Goal: Task Accomplishment & Management: Manage account settings

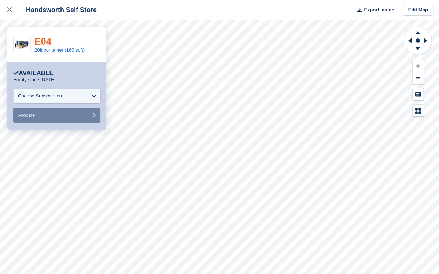
click at [41, 43] on link "E04" at bounding box center [42, 41] width 17 height 11
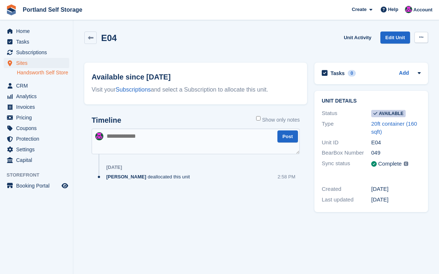
click at [424, 37] on button at bounding box center [421, 37] width 14 height 11
click at [411, 49] on p "Make unavailable" at bounding box center [393, 52] width 64 height 10
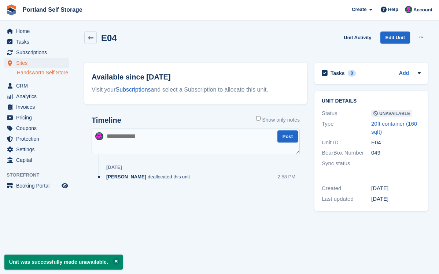
click at [34, 71] on link "Handsworth Self Store" at bounding box center [43, 72] width 52 height 7
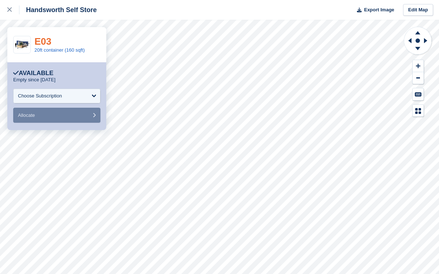
click at [41, 39] on link "E03" at bounding box center [42, 41] width 17 height 11
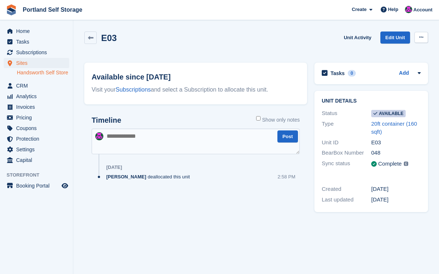
click at [420, 36] on icon at bounding box center [421, 37] width 4 height 5
click at [175, 139] on textarea at bounding box center [196, 142] width 208 height 26
drag, startPoint x: 246, startPoint y: 137, endPoint x: 157, endPoint y: 137, distance: 89.0
click at [157, 137] on textarea "**********" at bounding box center [196, 142] width 208 height 26
drag, startPoint x: 107, startPoint y: 136, endPoint x: 281, endPoint y: 136, distance: 173.7
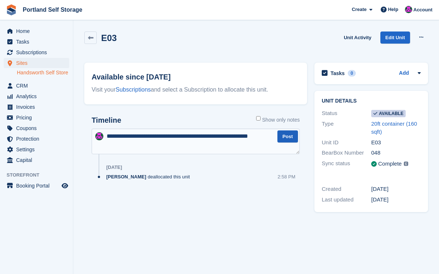
click at [281, 136] on div "**********" at bounding box center [196, 142] width 208 height 26
type textarea "**********"
click at [291, 135] on button "Post" at bounding box center [287, 136] width 21 height 12
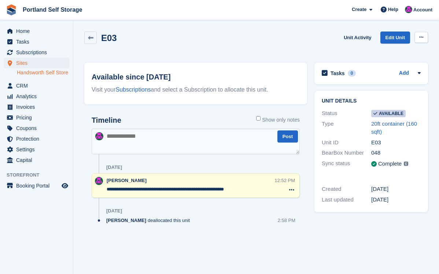
click at [423, 36] on button at bounding box center [421, 37] width 14 height 11
click at [399, 50] on p "Make unavailable" at bounding box center [393, 52] width 64 height 10
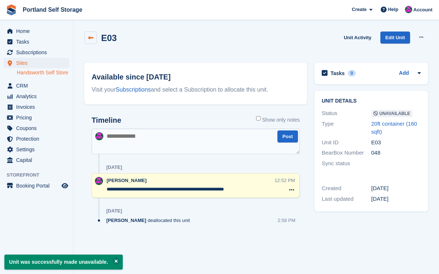
click at [94, 39] on link at bounding box center [90, 38] width 12 height 12
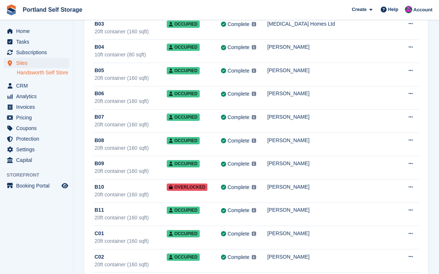
scroll to position [363, 0]
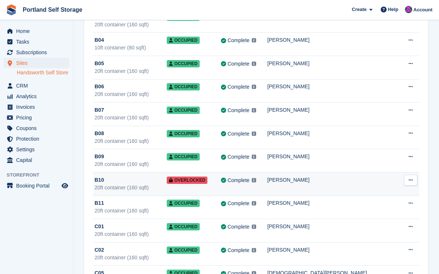
click at [409, 181] on icon at bounding box center [411, 180] width 4 height 5
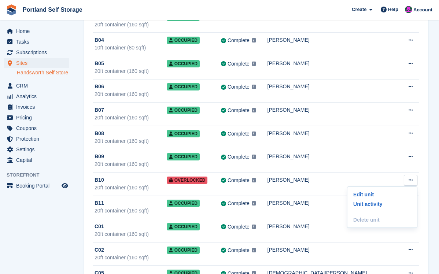
click at [32, 72] on link "Handsworth Self Store" at bounding box center [43, 72] width 52 height 7
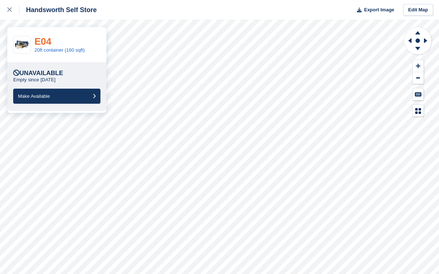
click at [48, 42] on link "E04" at bounding box center [42, 41] width 17 height 11
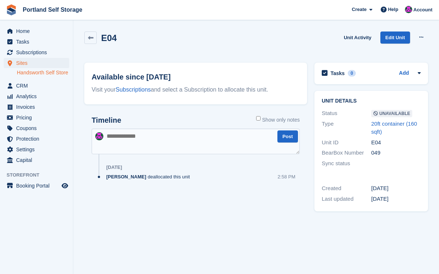
click at [130, 137] on textarea at bounding box center [196, 142] width 208 height 26
paste textarea "**********"
type textarea "**********"
click at [285, 136] on button "Post" at bounding box center [287, 136] width 21 height 12
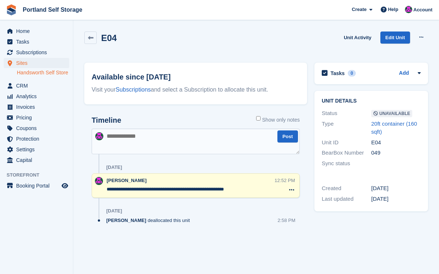
click at [32, 74] on link "Handsworth Self Store" at bounding box center [43, 72] width 52 height 7
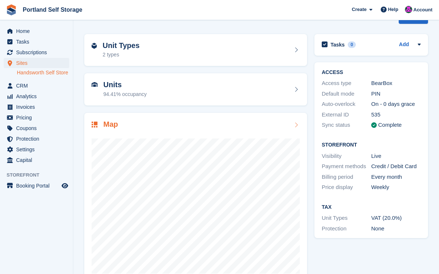
scroll to position [20, 0]
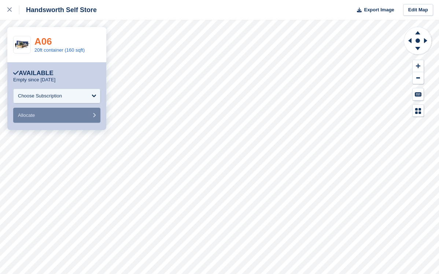
click at [47, 42] on link "A06" at bounding box center [43, 41] width 18 height 11
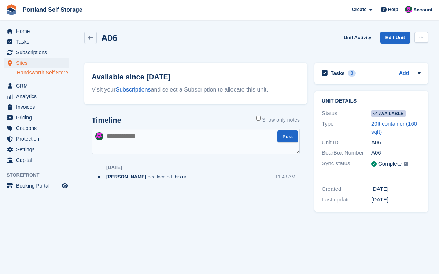
click at [421, 40] on button at bounding box center [421, 37] width 14 height 11
click at [194, 151] on textarea at bounding box center [196, 142] width 208 height 26
type textarea "**********"
click at [418, 35] on button at bounding box center [421, 37] width 14 height 11
click at [285, 145] on textarea "**********" at bounding box center [196, 142] width 208 height 26
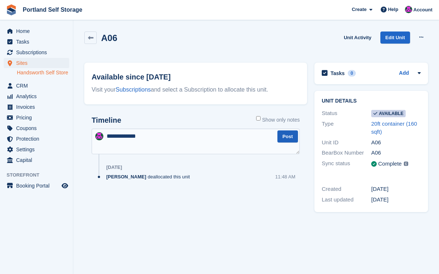
click at [286, 142] on button "Post" at bounding box center [287, 136] width 21 height 12
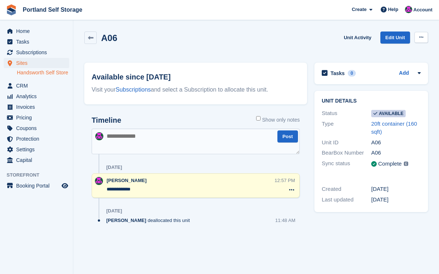
click at [421, 38] on icon at bounding box center [421, 37] width 4 height 5
click at [401, 53] on p "Make unavailable" at bounding box center [393, 52] width 64 height 10
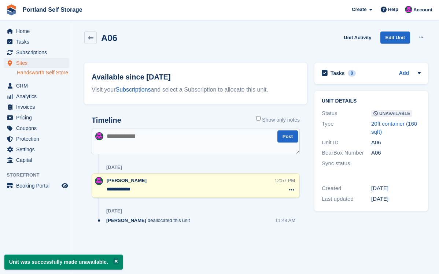
click at [26, 76] on link "Handsworth Self Store" at bounding box center [43, 72] width 52 height 7
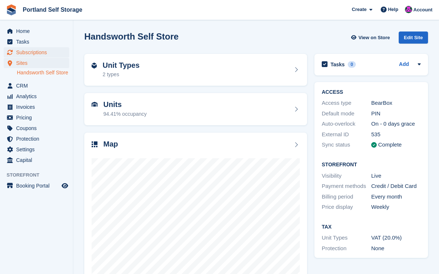
click at [38, 50] on span "Subscriptions" at bounding box center [38, 52] width 44 height 10
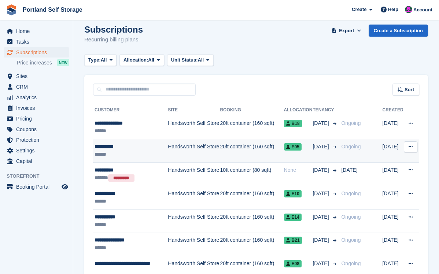
scroll to position [26, 0]
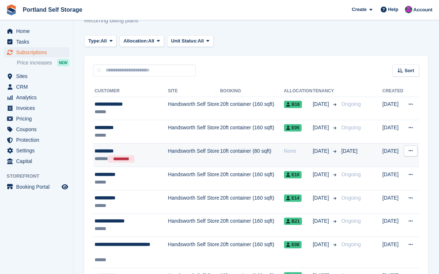
click at [413, 151] on button at bounding box center [411, 150] width 14 height 11
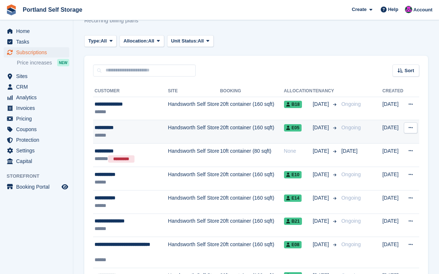
click at [252, 136] on td "20ft container (160 sqft)" at bounding box center [252, 131] width 64 height 23
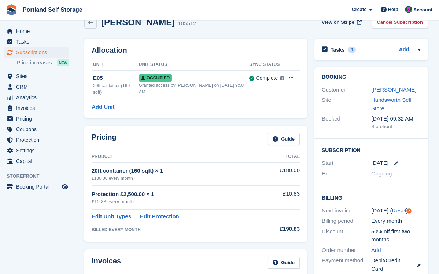
scroll to position [4, 0]
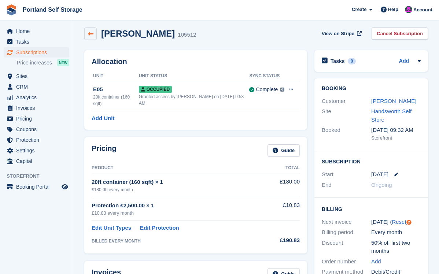
click at [93, 33] on icon at bounding box center [90, 33] width 5 height 5
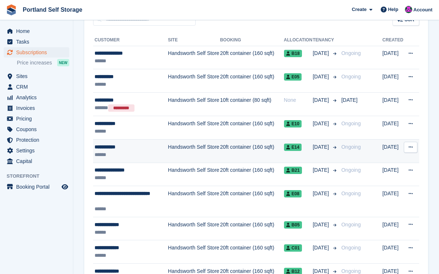
scroll to position [75, 0]
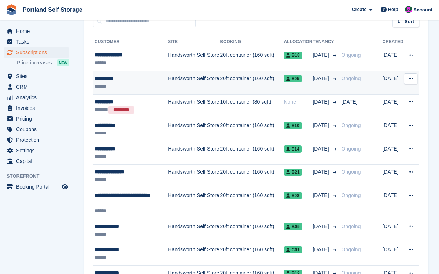
click at [145, 82] on div "******" at bounding box center [131, 86] width 72 height 8
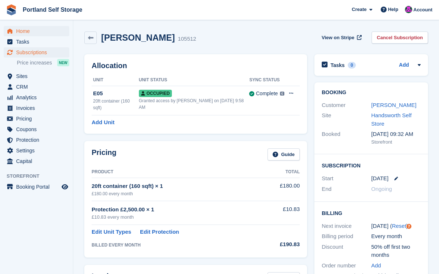
click at [32, 33] on span "Home" at bounding box center [38, 31] width 44 height 10
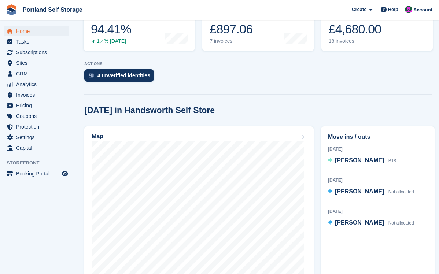
scroll to position [99, 0]
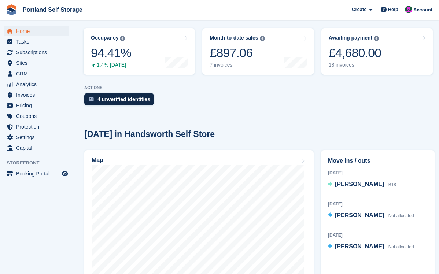
click at [141, 97] on div "4 unverified identities" at bounding box center [123, 99] width 53 height 6
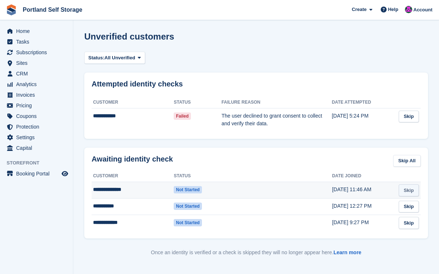
click at [415, 190] on link "Skip" at bounding box center [409, 190] width 20 height 12
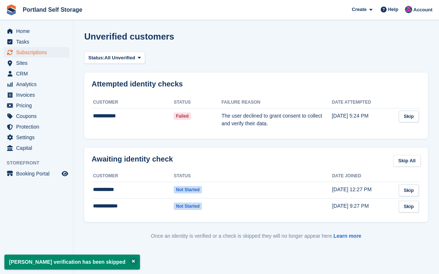
click at [39, 53] on span "Subscriptions" at bounding box center [38, 52] width 44 height 10
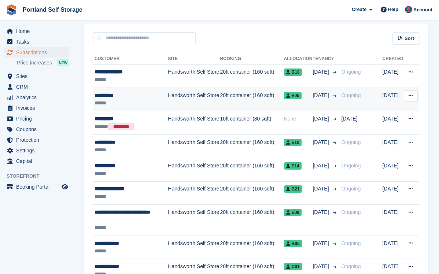
scroll to position [60, 0]
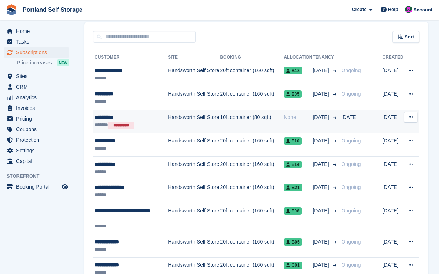
click at [214, 119] on td "Handsworth Self Store" at bounding box center [194, 122] width 52 height 24
